Goal: Information Seeking & Learning: Learn about a topic

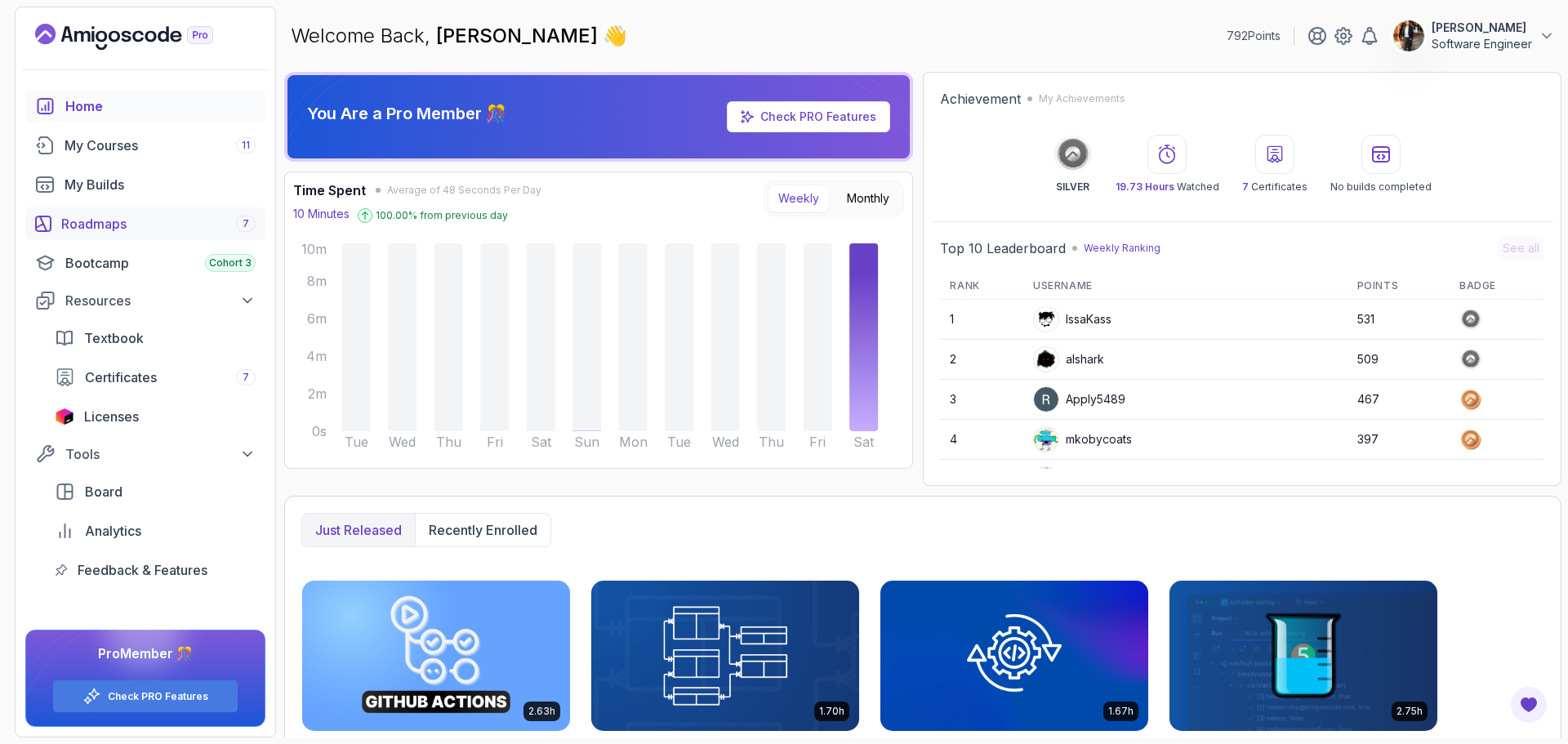
click at [142, 228] on div "Roadmaps 7" at bounding box center [158, 223] width 195 height 19
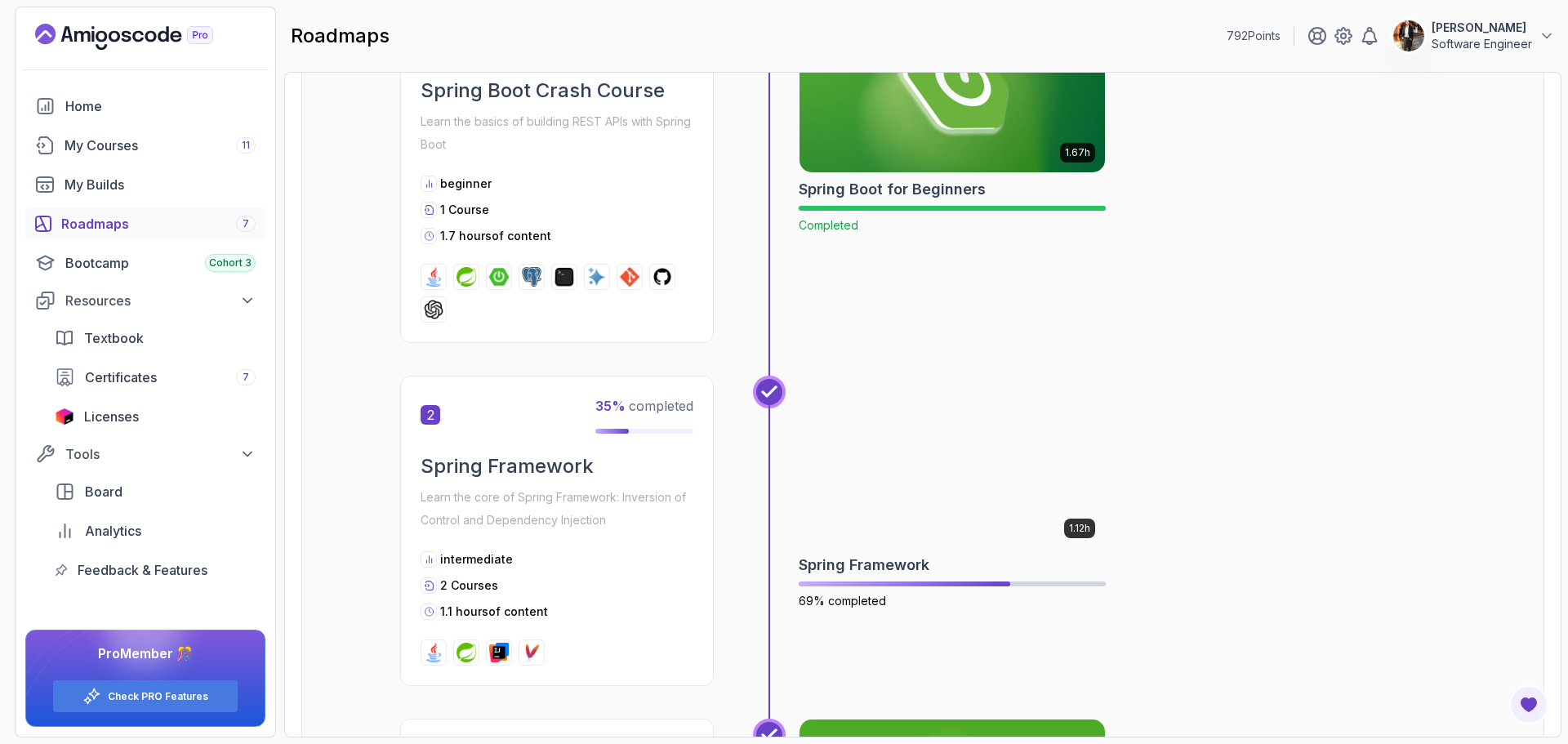
scroll to position [670, 0]
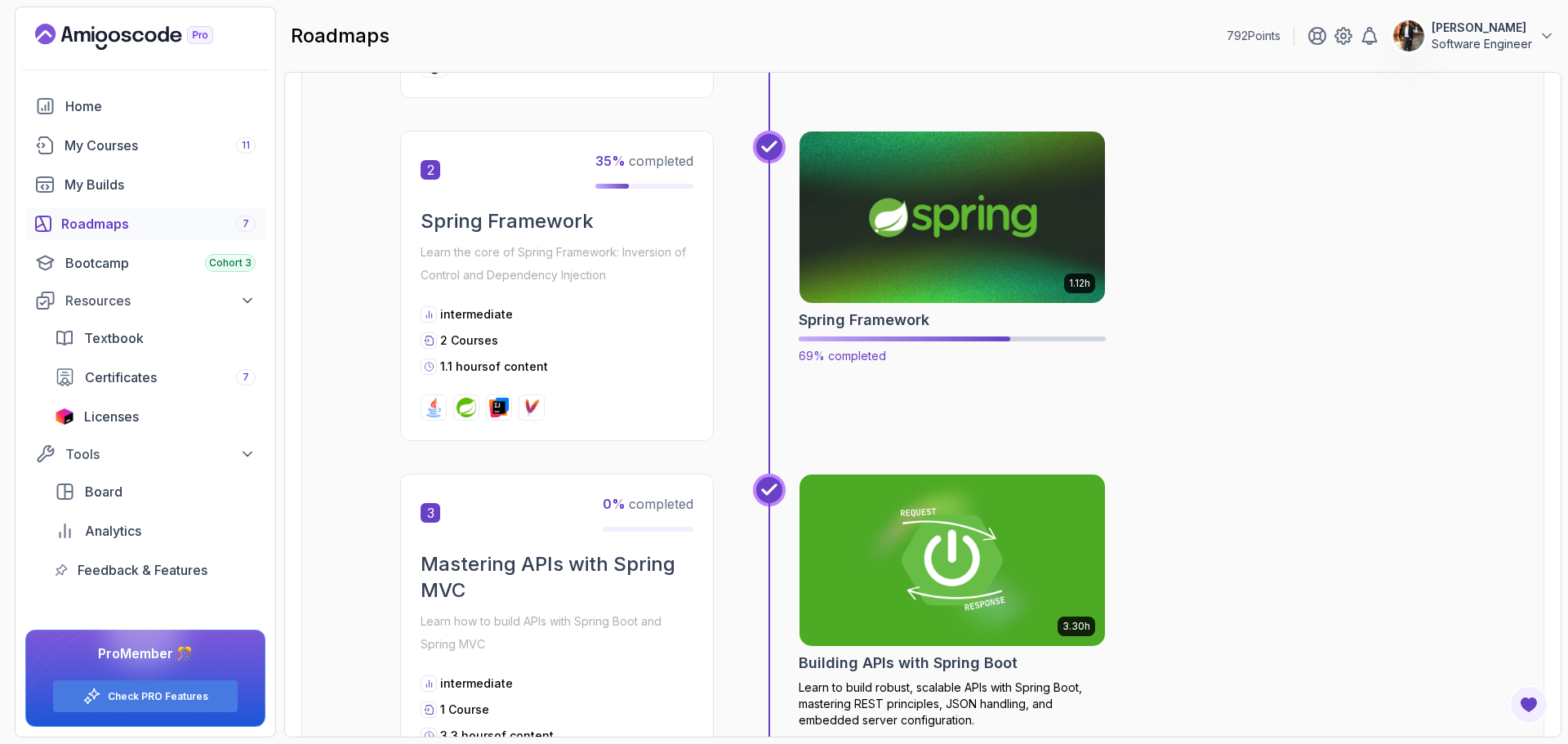
click at [982, 253] on img at bounding box center [953, 217] width 321 height 180
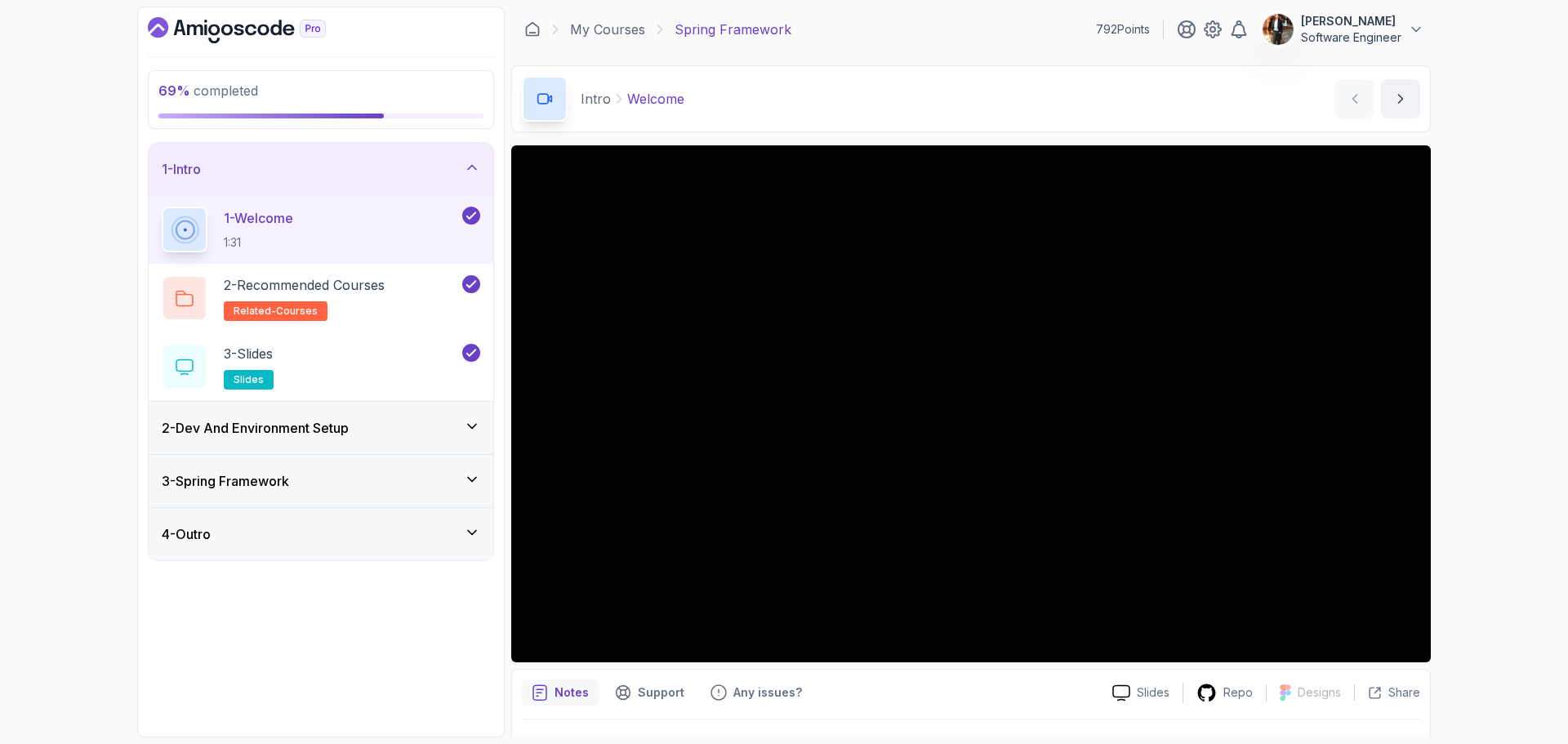
click at [408, 472] on div "3 - Spring Framework" at bounding box center [321, 480] width 318 height 19
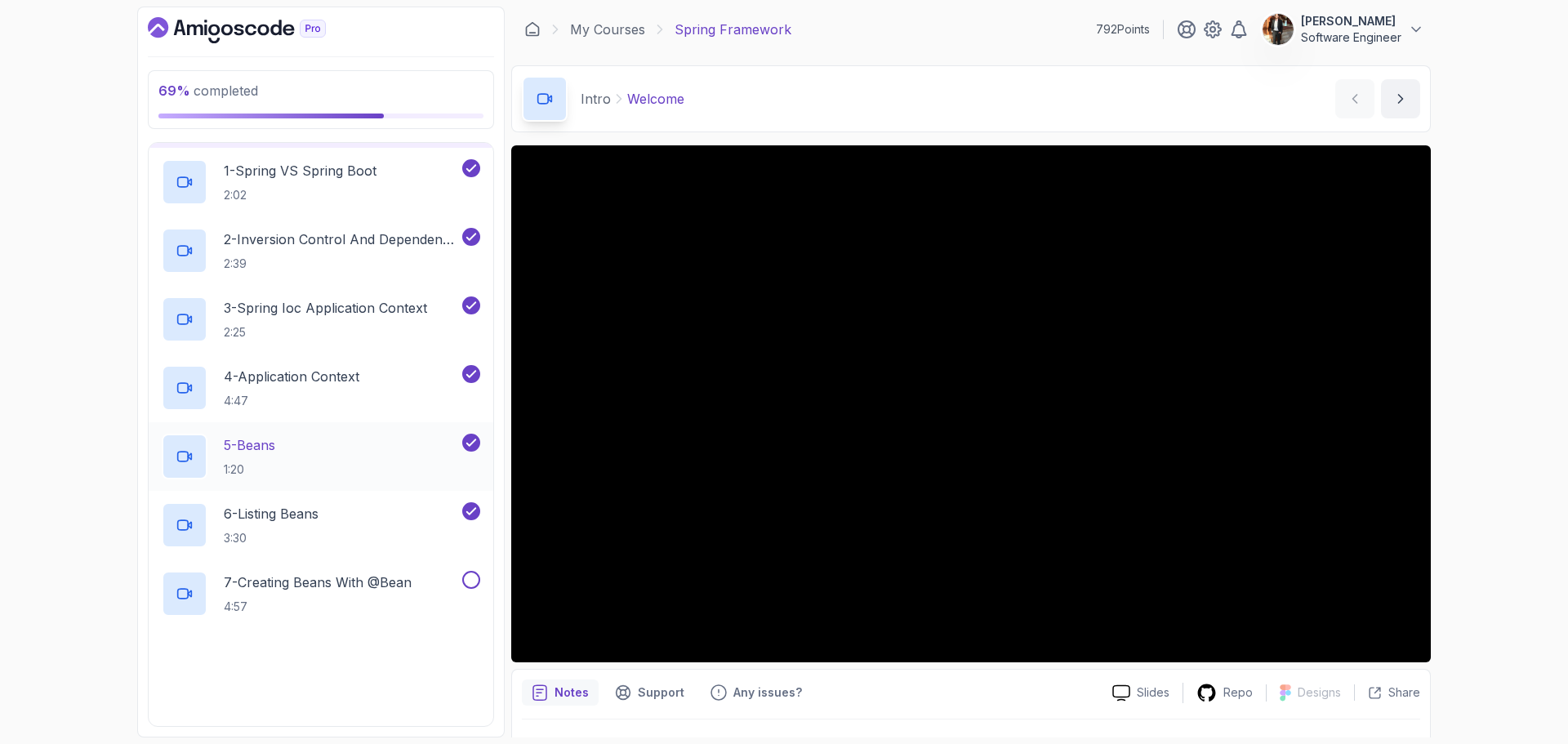
scroll to position [235, 0]
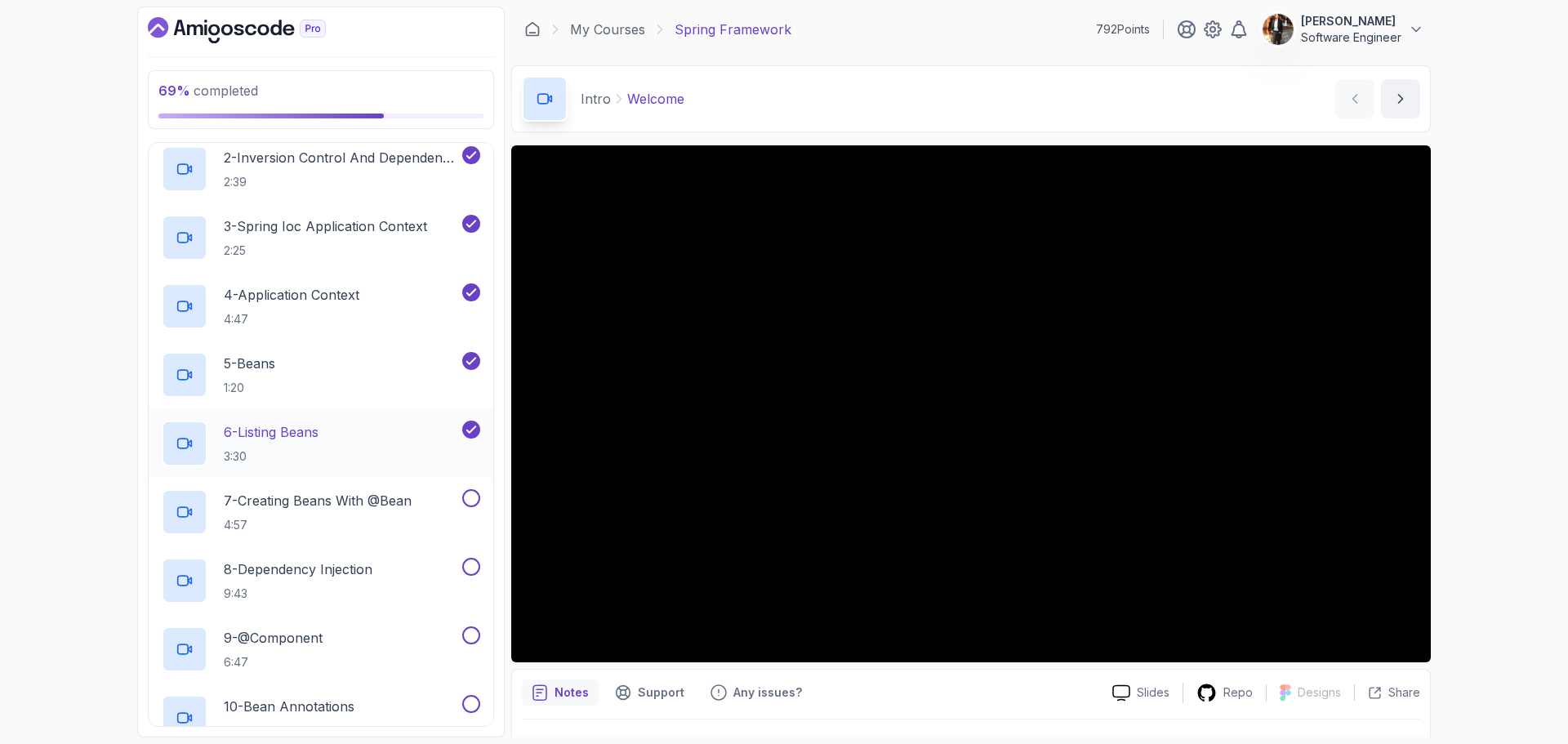
click at [422, 427] on div "6 - Listing Beans 3:30" at bounding box center [311, 443] width 297 height 46
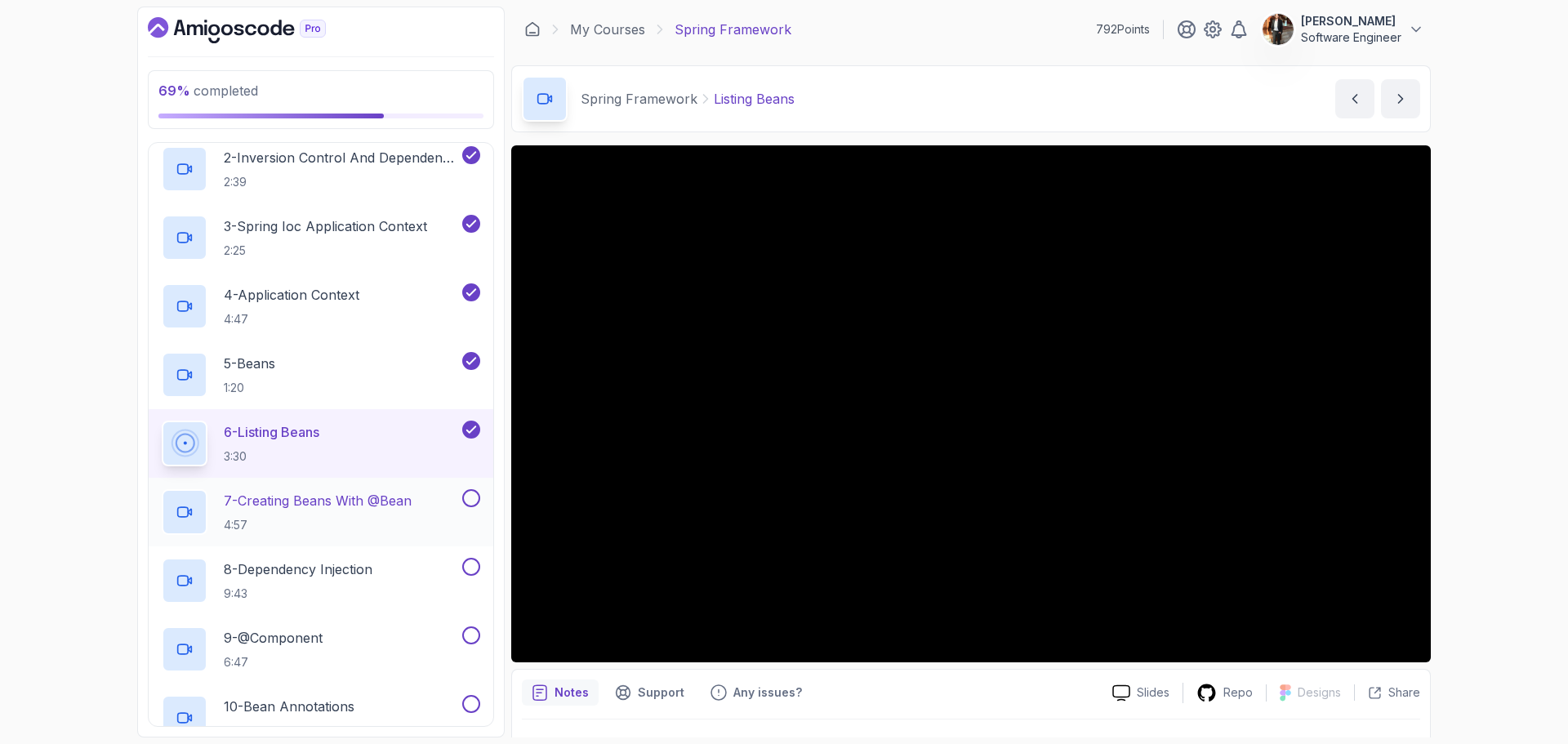
click at [370, 512] on h2 "7 - Creating Beans With @Bean 4:57" at bounding box center [317, 512] width 188 height 43
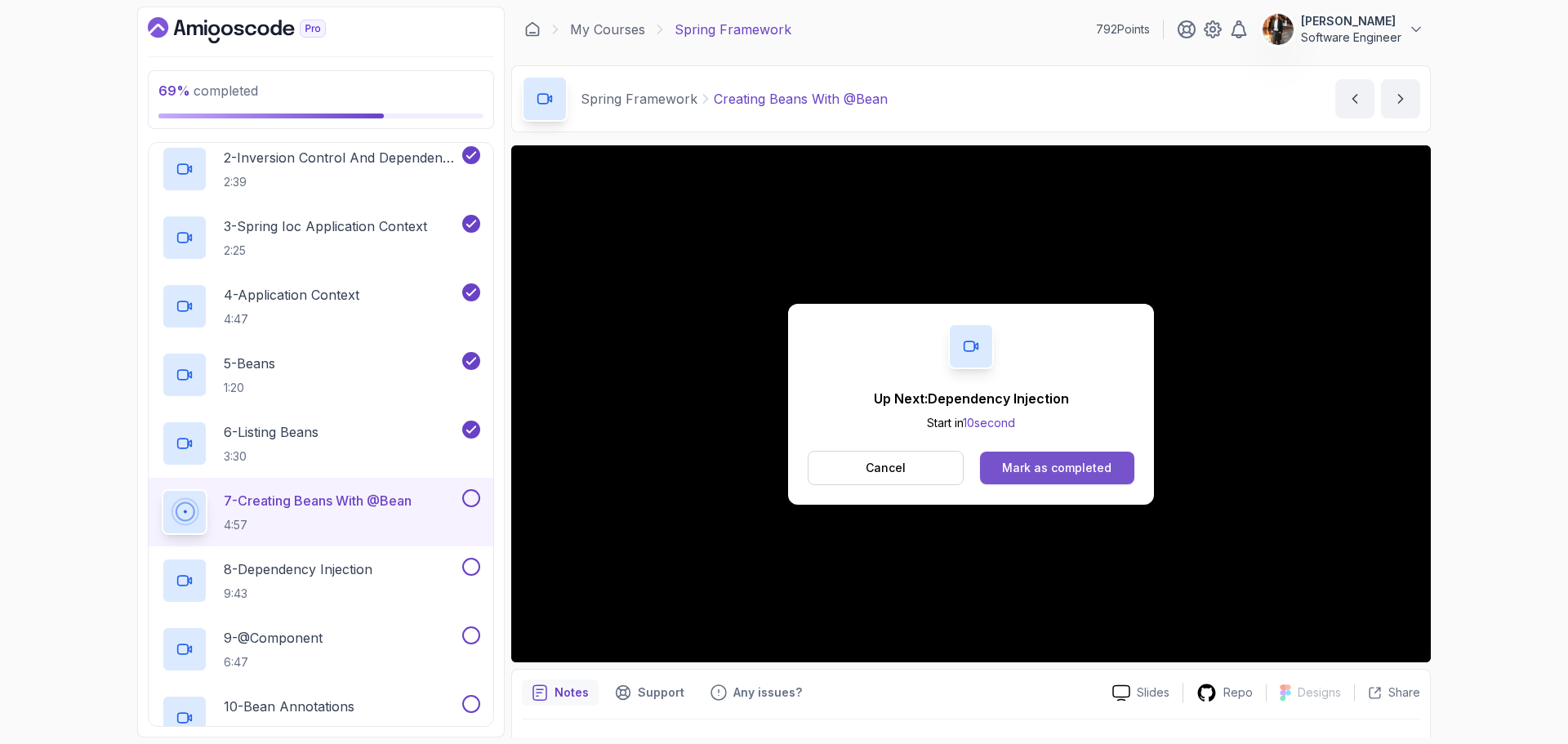
click at [1099, 461] on div "Mark as completed" at bounding box center [1056, 468] width 109 height 17
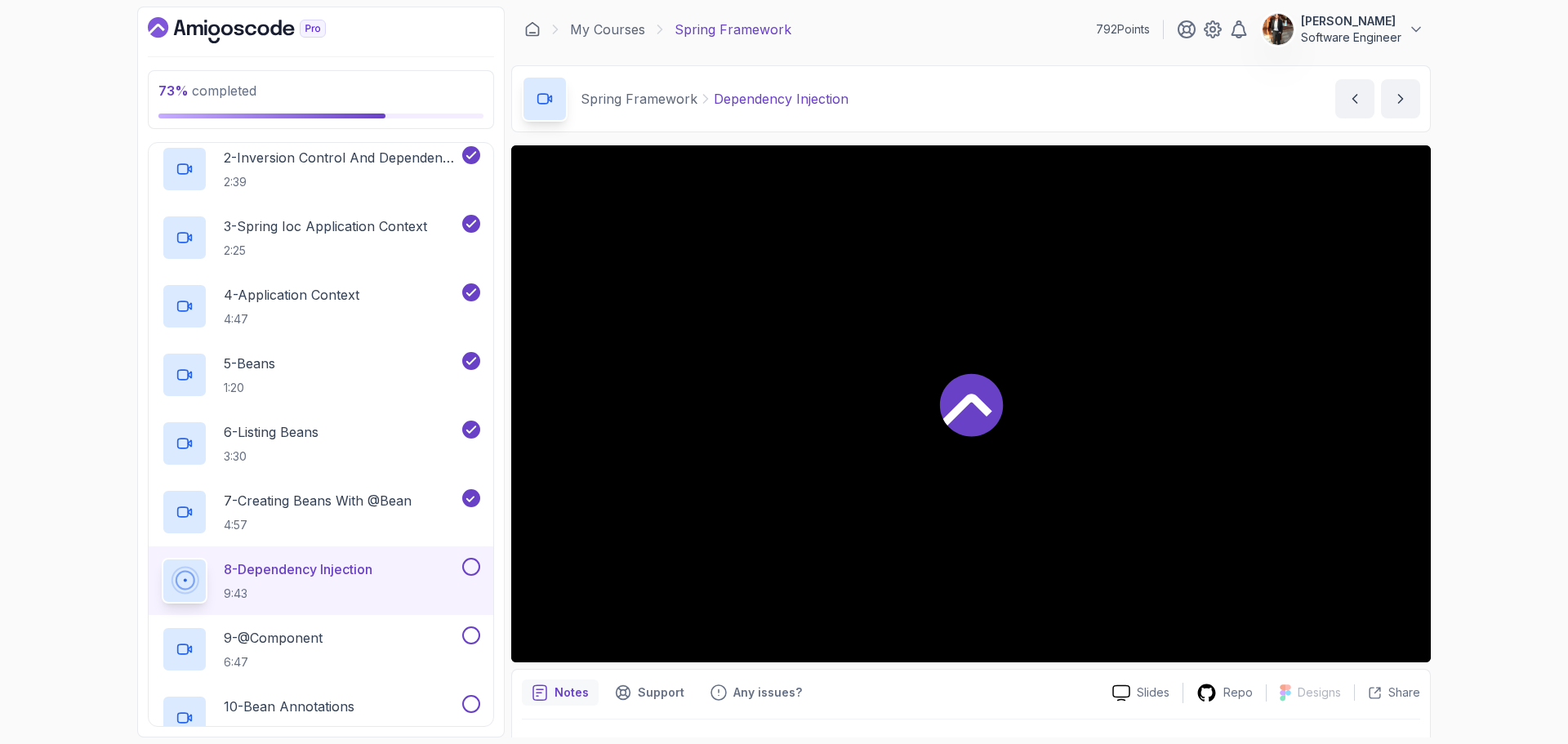
scroll to position [38, 0]
